Goal: Use online tool/utility: Utilize a website feature to perform a specific function

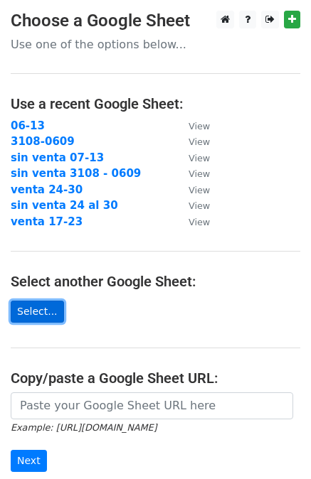
click at [45, 311] on link "Select..." at bounding box center [37, 312] width 53 height 22
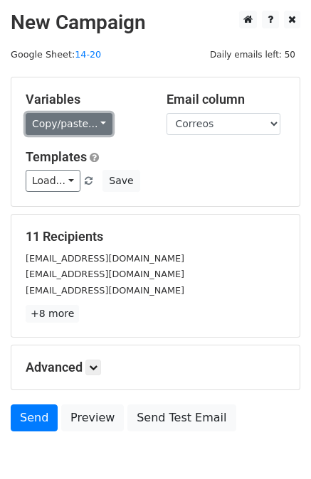
click at [73, 129] on link "Copy/paste..." at bounding box center [69, 124] width 87 height 22
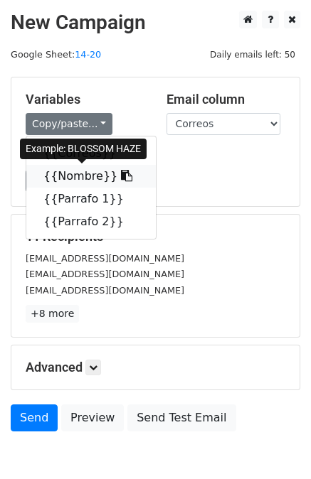
click at [84, 174] on link "{{Nombre}}" at bounding box center [90, 176] width 129 height 23
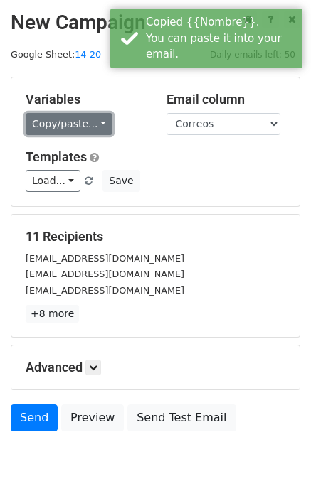
click at [77, 119] on link "Copy/paste..." at bounding box center [69, 124] width 87 height 22
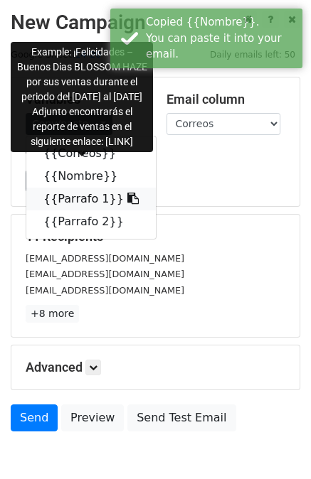
click at [76, 196] on link "{{Parrafo 1}}" at bounding box center [90, 199] width 129 height 23
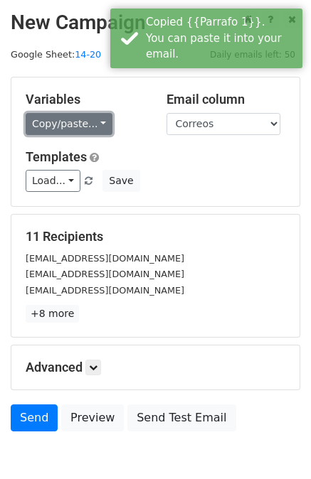
click at [92, 126] on link "Copy/paste..." at bounding box center [69, 124] width 87 height 22
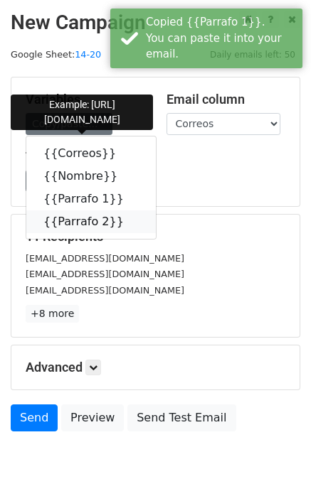
click at [68, 216] on link "{{Parrafo 2}}" at bounding box center [90, 222] width 129 height 23
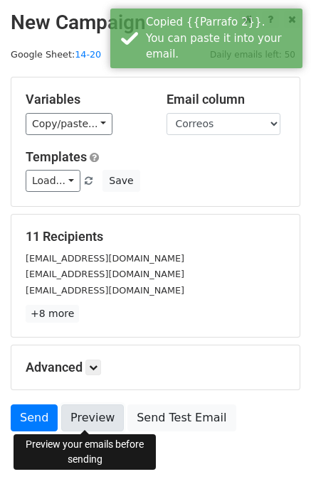
click at [85, 416] on link "Preview" at bounding box center [92, 418] width 63 height 27
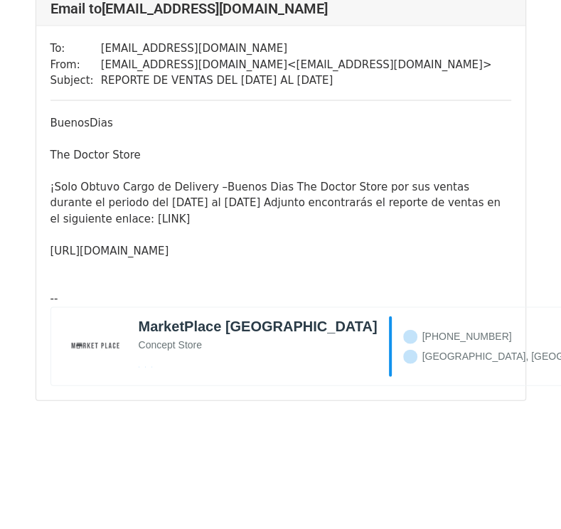
scroll to position [4401, 0]
drag, startPoint x: 565, startPoint y: 50, endPoint x: 546, endPoint y: 511, distance: 461.3
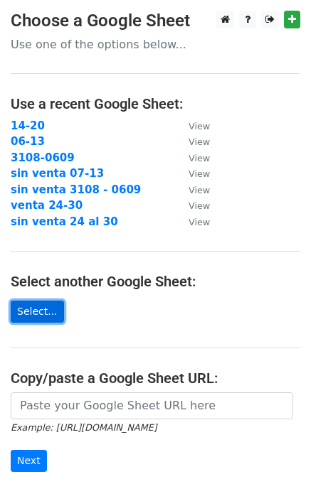
click at [52, 320] on link "Select..." at bounding box center [37, 312] width 53 height 22
click at [38, 316] on link "Select..." at bounding box center [37, 312] width 53 height 22
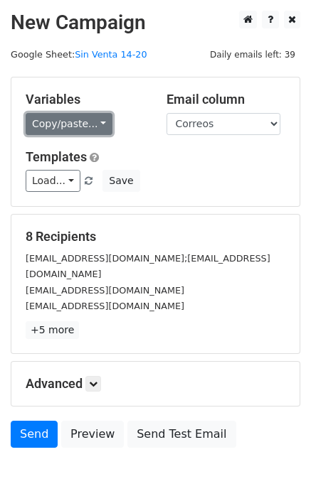
click at [68, 126] on link "Copy/paste..." at bounding box center [69, 124] width 87 height 22
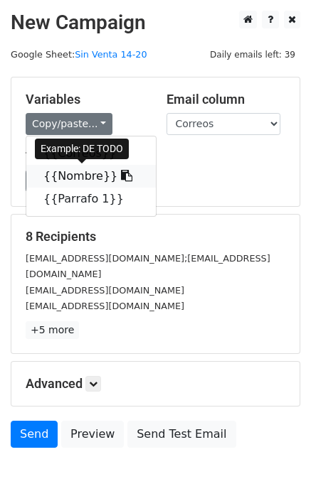
click at [85, 173] on link "{{Nombre}}" at bounding box center [90, 176] width 129 height 23
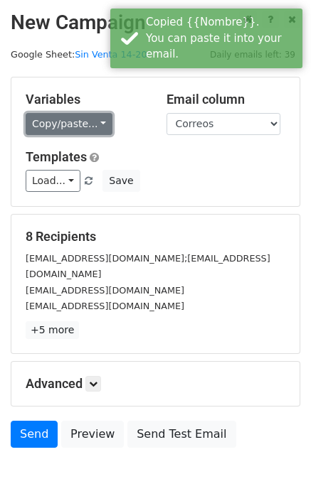
click at [87, 126] on link "Copy/paste..." at bounding box center [69, 124] width 87 height 22
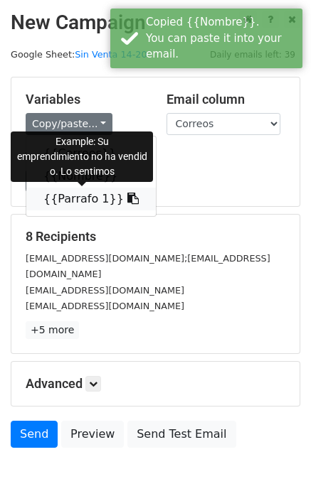
drag, startPoint x: 79, startPoint y: 194, endPoint x: 23, endPoint y: 206, distance: 57.3
click at [77, 196] on link "{{Parrafo 1}}" at bounding box center [90, 199] width 129 height 23
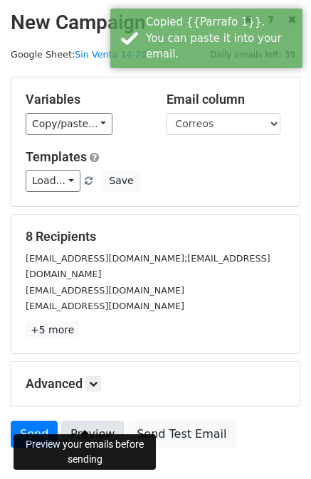
click at [88, 421] on link "Preview" at bounding box center [92, 434] width 63 height 27
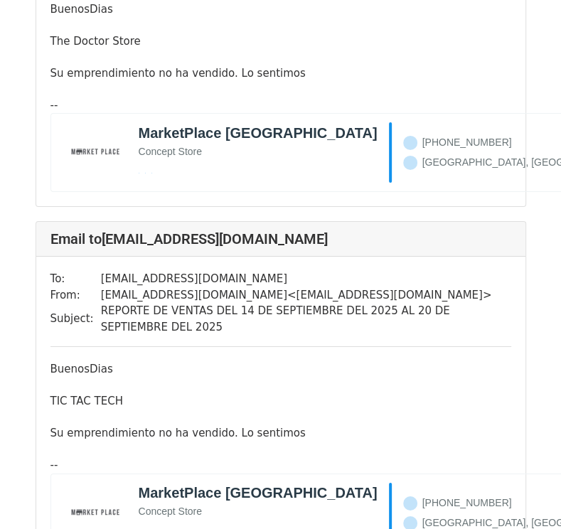
scroll to position [2428, 0]
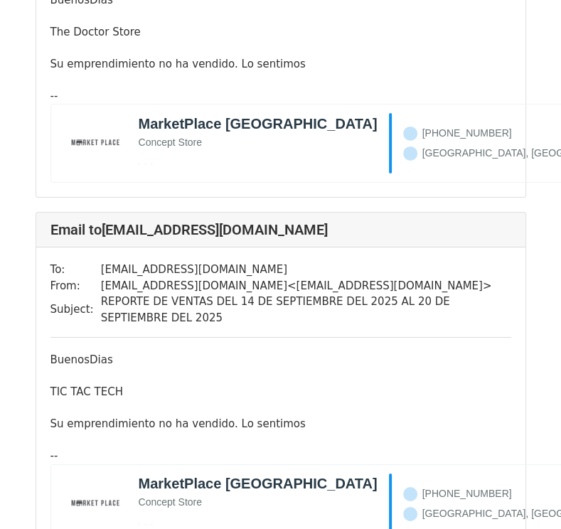
drag, startPoint x: 566, startPoint y: 84, endPoint x: 579, endPoint y: 513, distance: 429.1
